Goal: Information Seeking & Learning: Learn about a topic

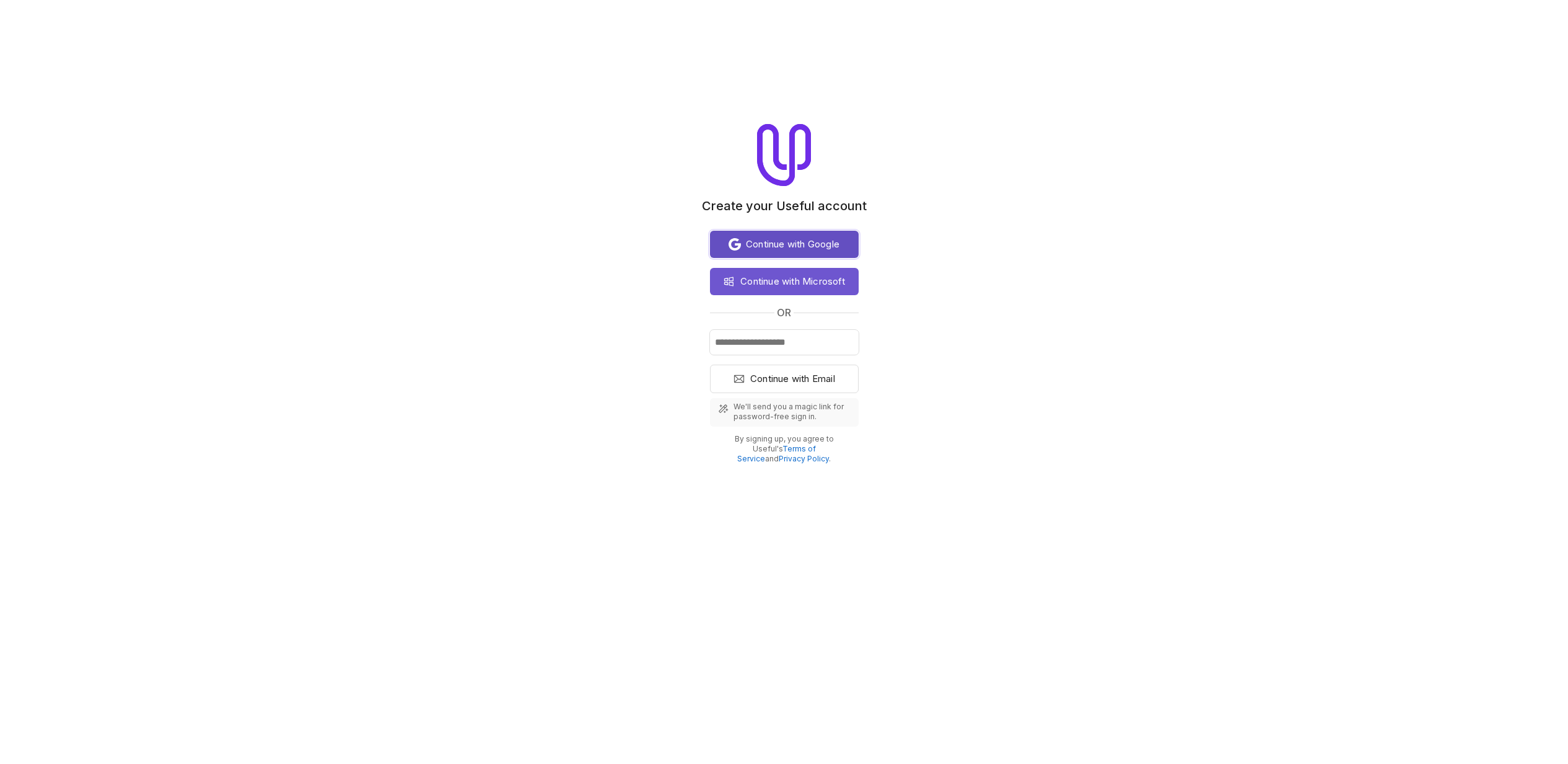
click at [784, 252] on button "Continue with Google" at bounding box center [784, 245] width 149 height 28
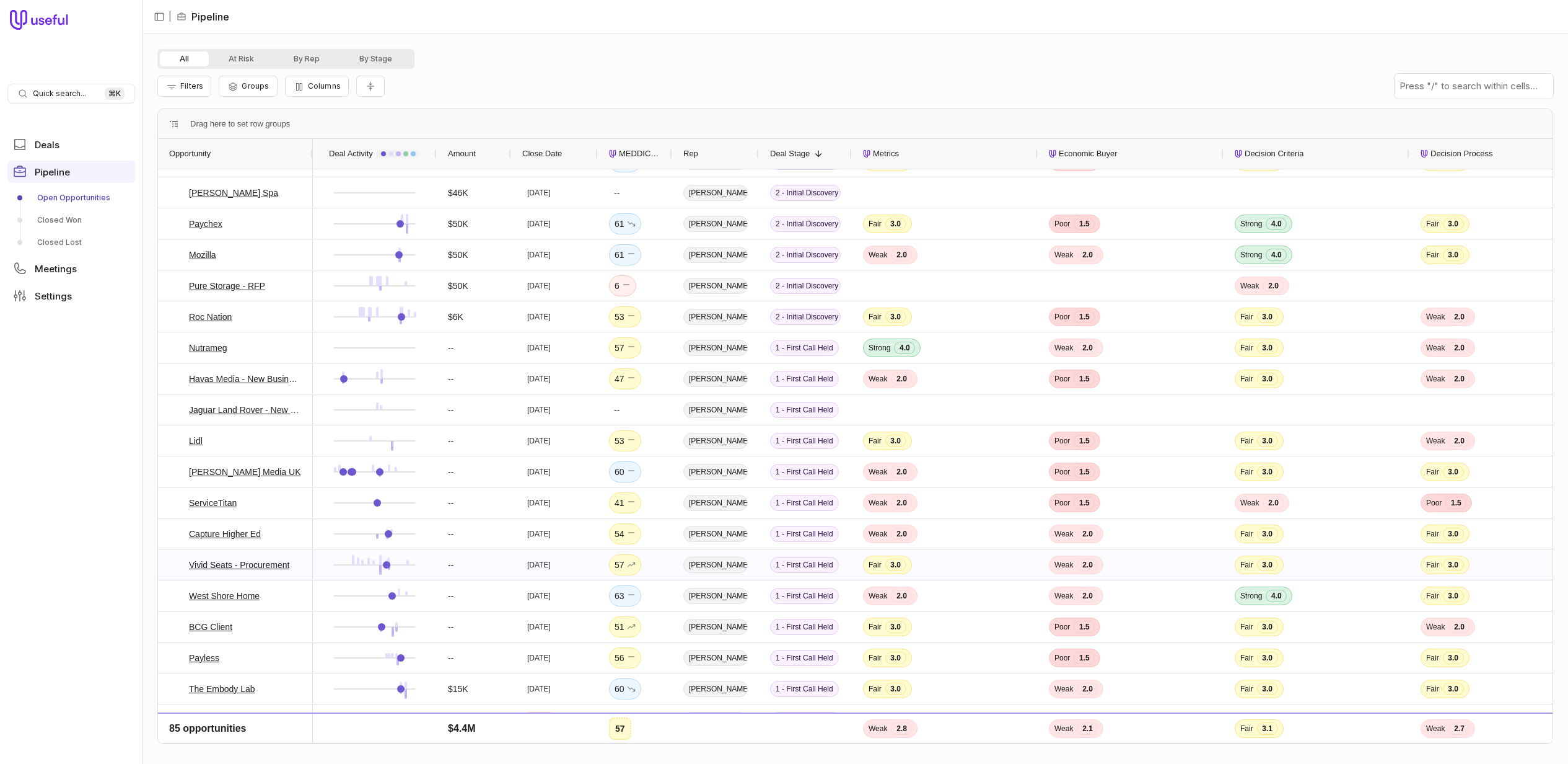
scroll to position [1726, 0]
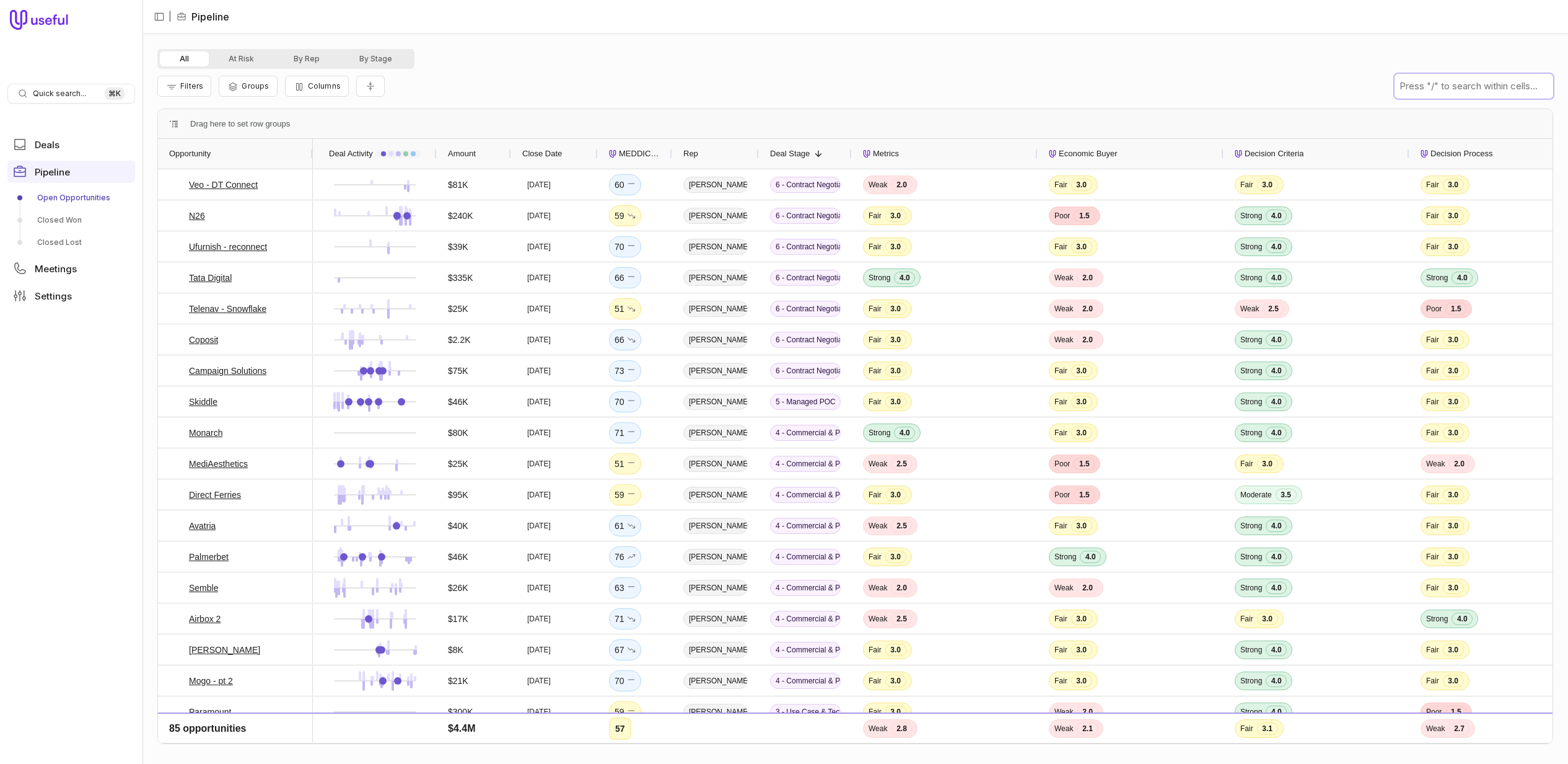
click at [1486, 83] on input "text" at bounding box center [1474, 85] width 158 height 25
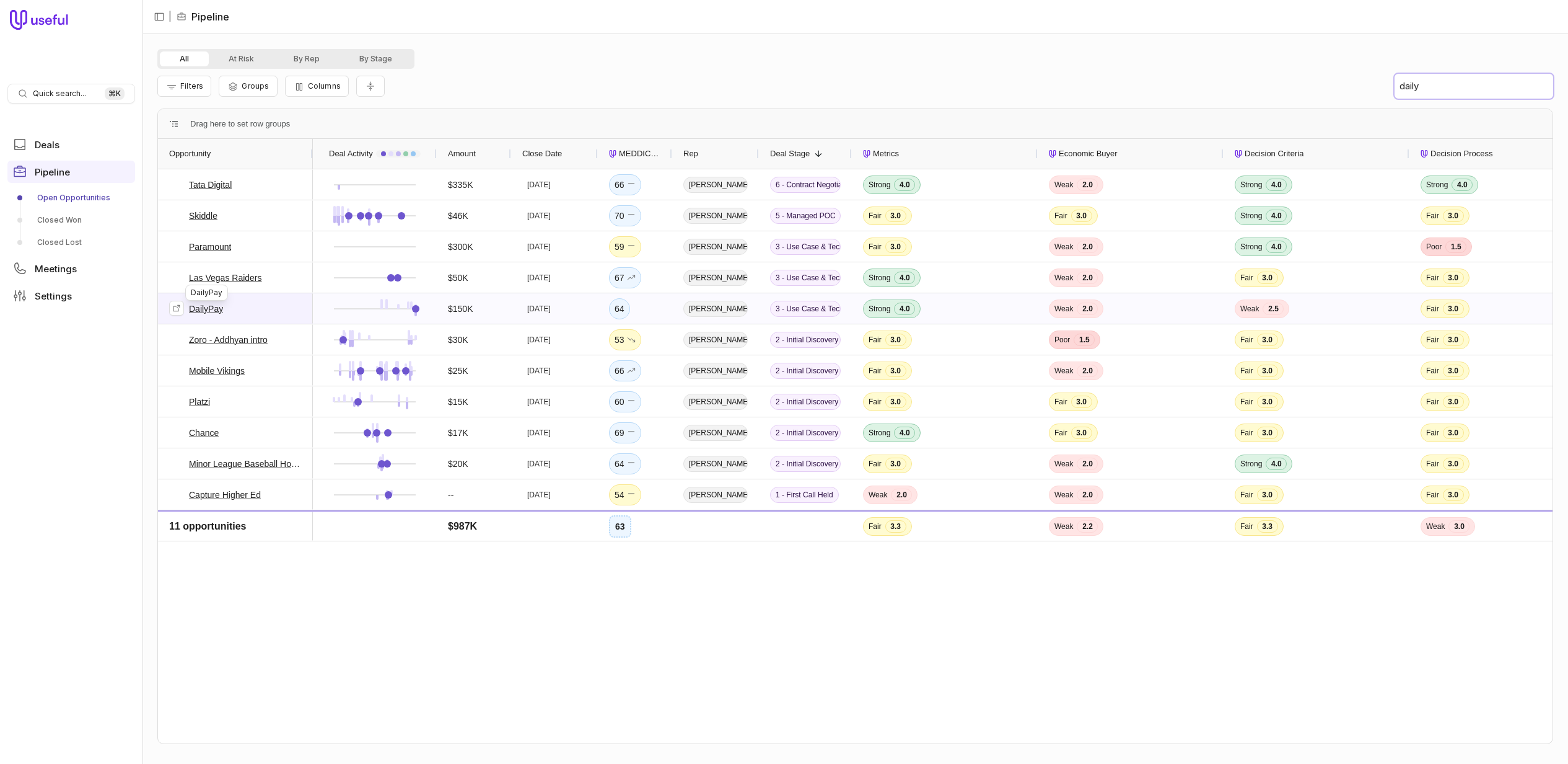
type input "daily"
click at [208, 309] on link "DailyPay" at bounding box center [206, 308] width 34 height 15
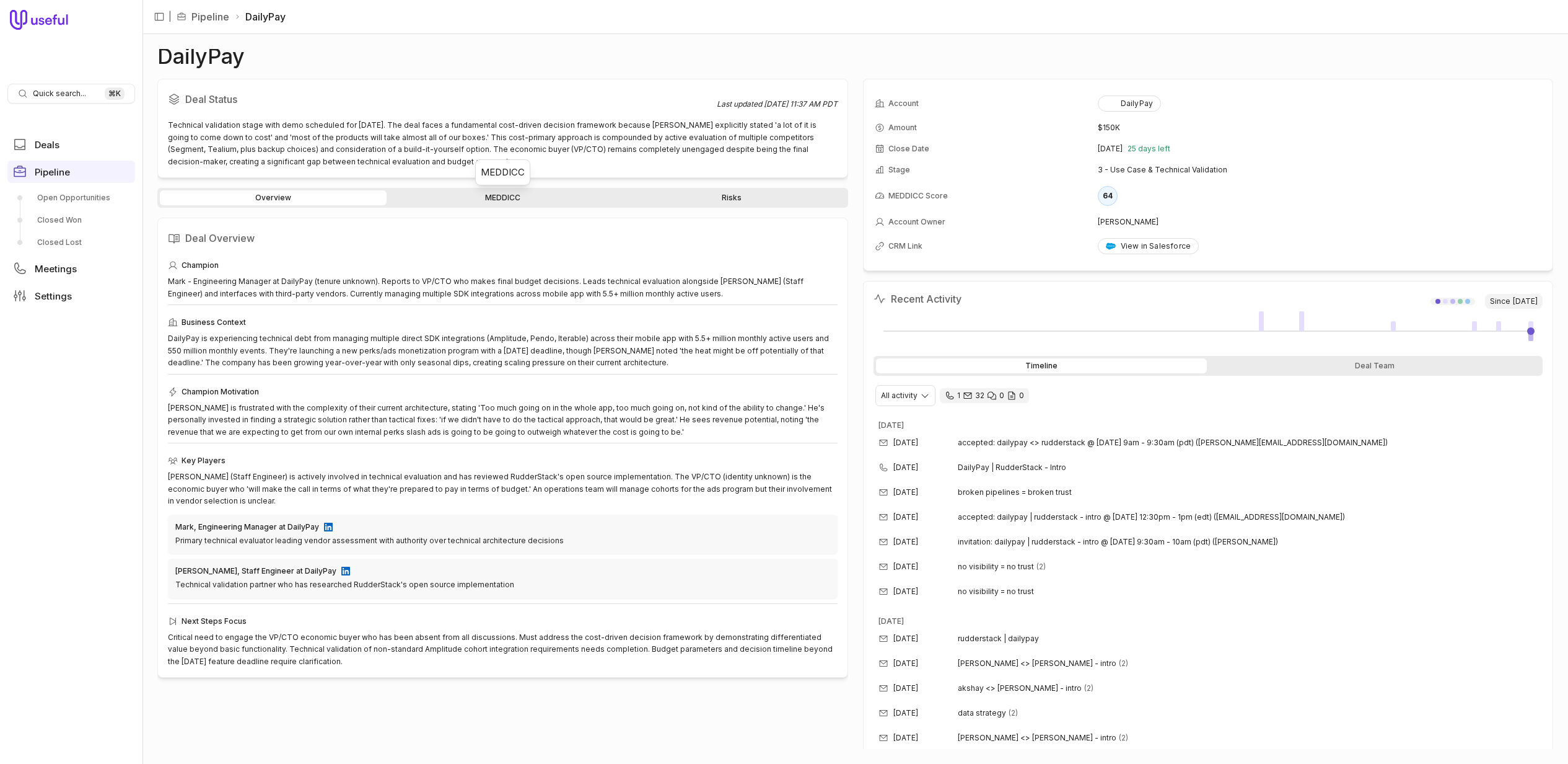
click at [510, 202] on link "MEDDICC" at bounding box center [502, 197] width 227 height 15
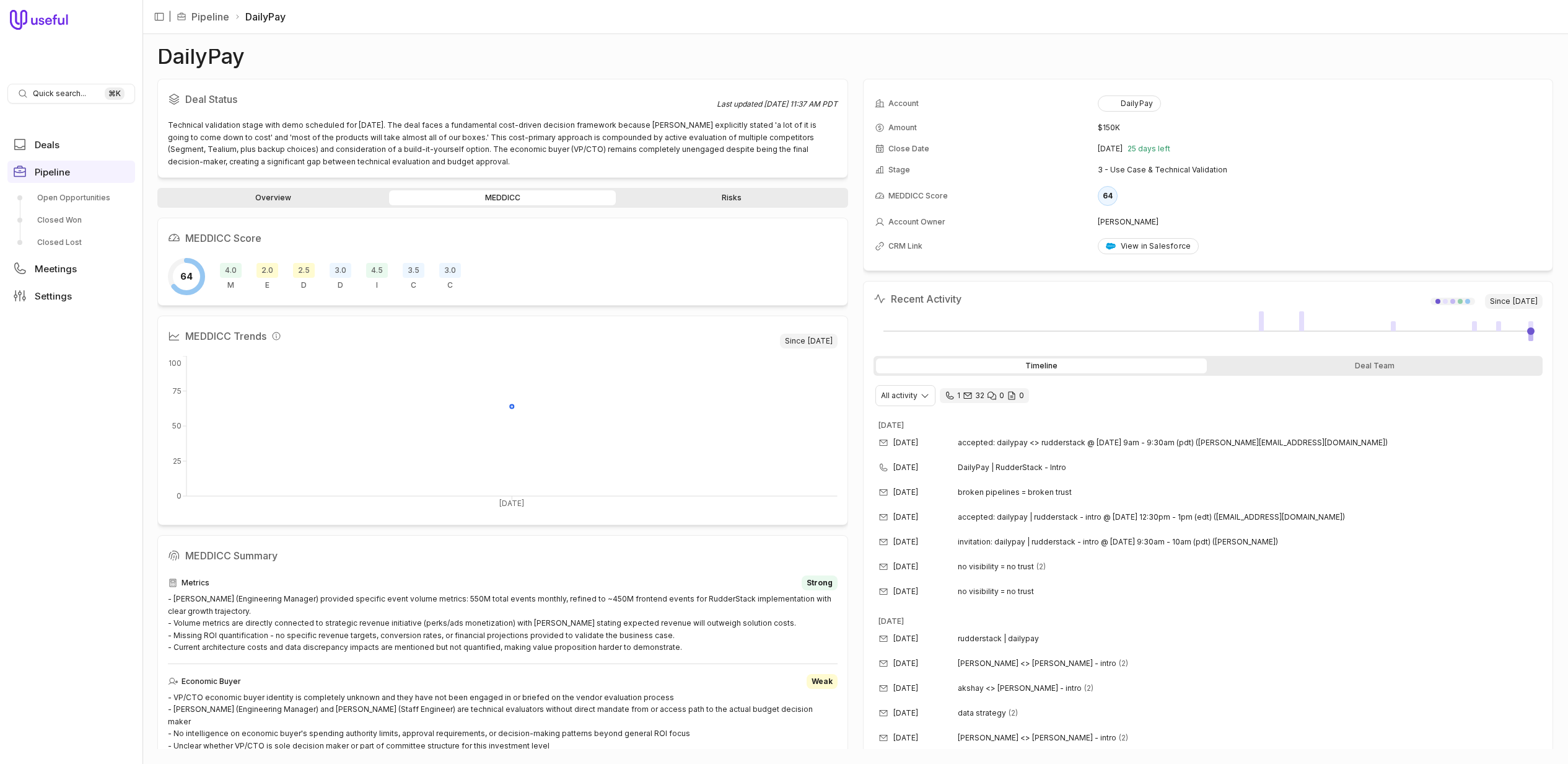
click at [754, 201] on link "Risks" at bounding box center [731, 197] width 227 height 15
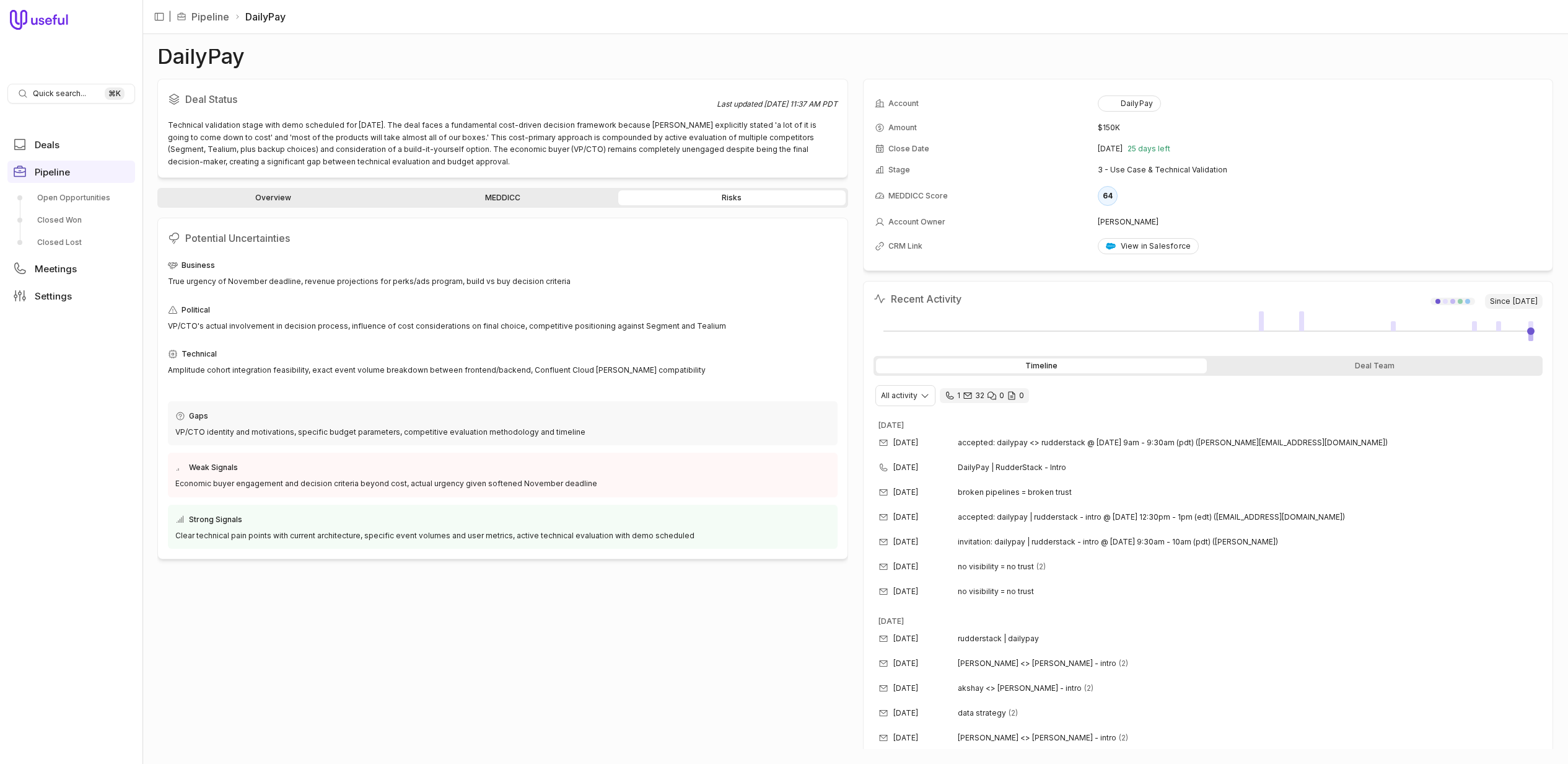
click at [260, 197] on link "Overview" at bounding box center [272, 197] width 227 height 15
